Goal: Information Seeking & Learning: Learn about a topic

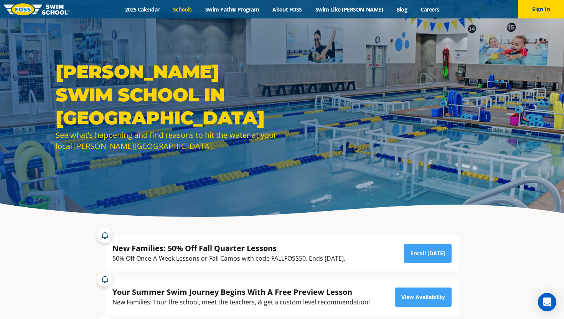
click at [190, 8] on link "Schools" at bounding box center [182, 9] width 32 height 7
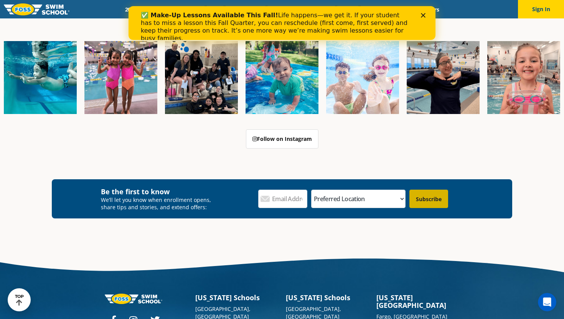
scroll to position [1189, 0]
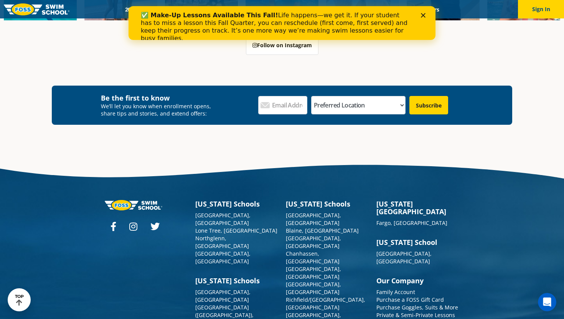
click at [424, 14] on polygon "Close" at bounding box center [423, 15] width 5 height 5
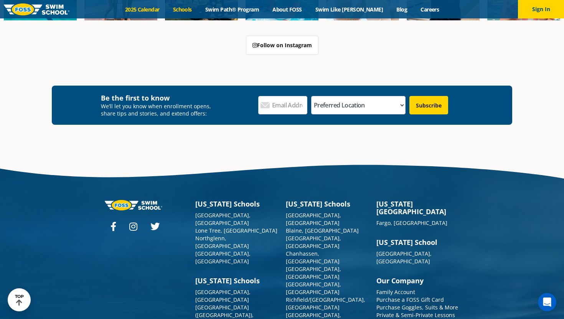
click at [151, 9] on link "2025 Calendar" at bounding box center [142, 9] width 48 height 7
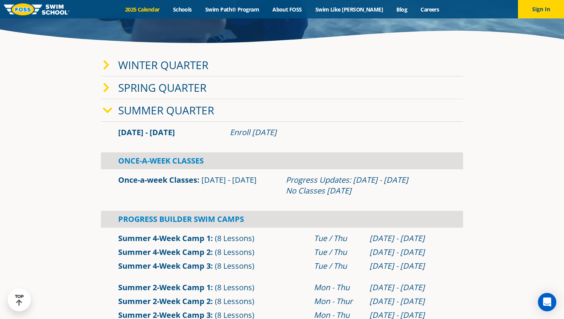
scroll to position [159, 0]
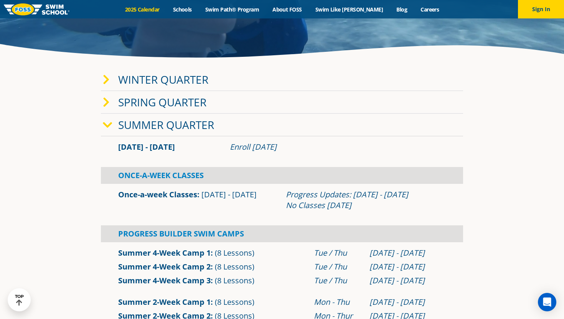
click at [108, 124] on icon at bounding box center [108, 125] width 10 height 11
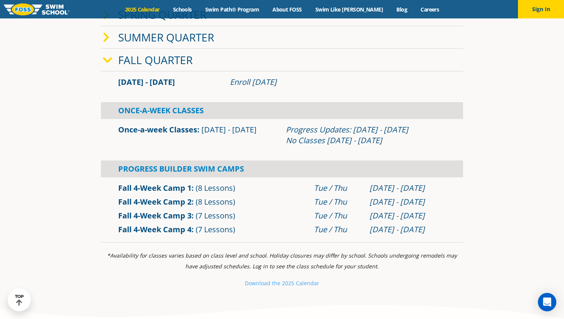
scroll to position [247, 0]
